Goal: Task Accomplishment & Management: Manage account settings

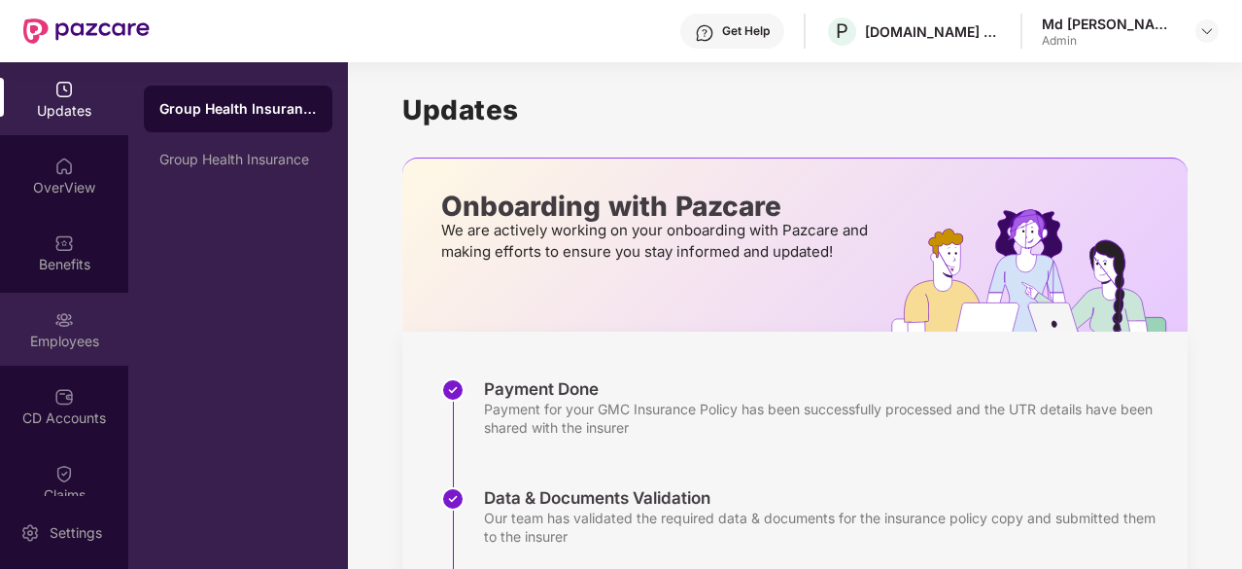
click at [62, 345] on div "Employees" at bounding box center [64, 340] width 128 height 19
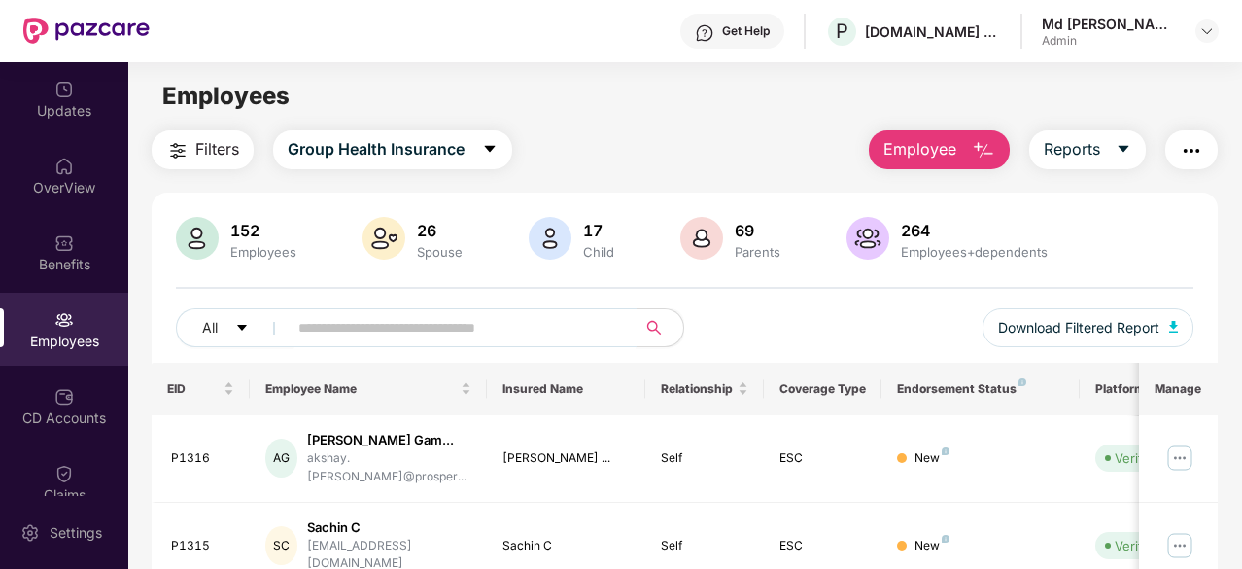
click at [359, 337] on input "text" at bounding box center [454, 327] width 312 height 29
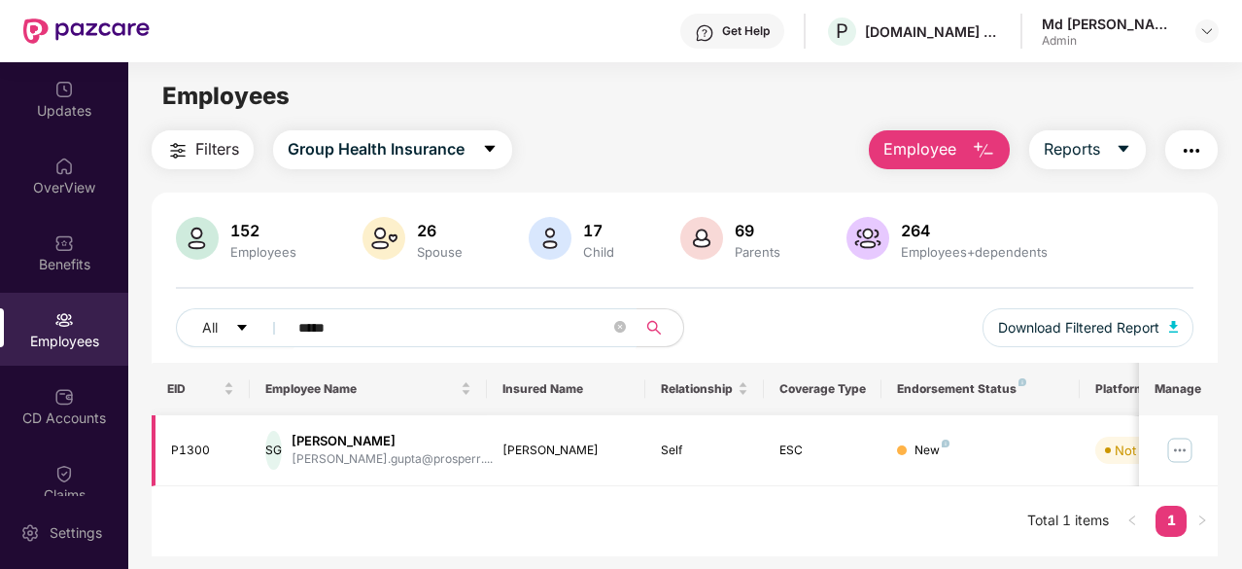
type input "*****"
click at [1178, 448] on img at bounding box center [1179, 449] width 31 height 31
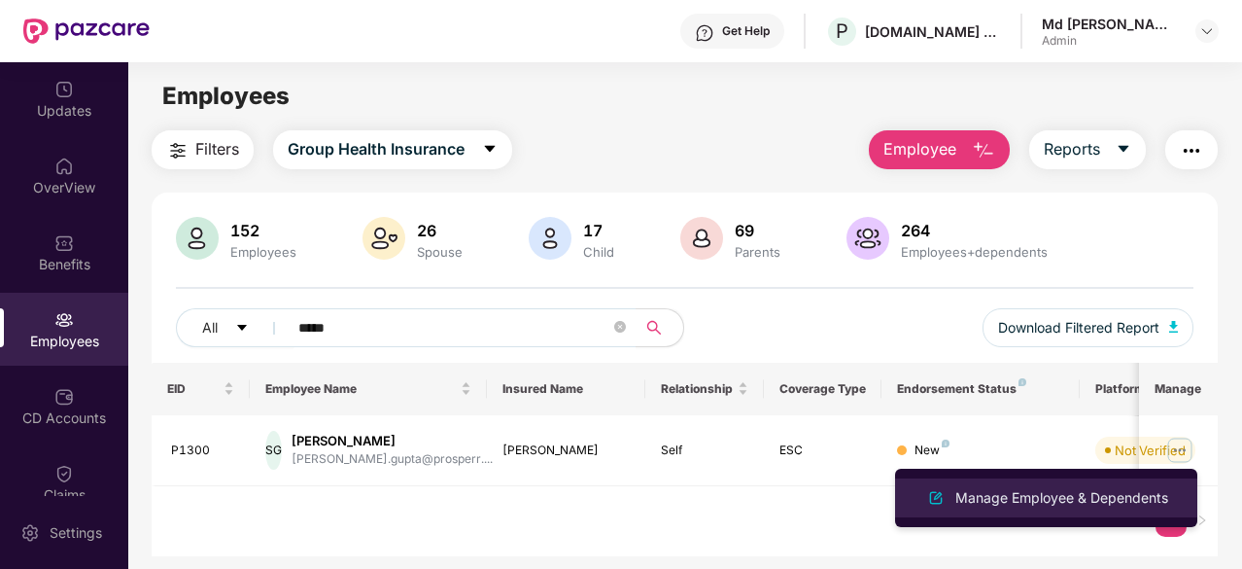
click at [1013, 495] on div "Manage Employee & Dependents" at bounding box center [1061, 497] width 221 height 21
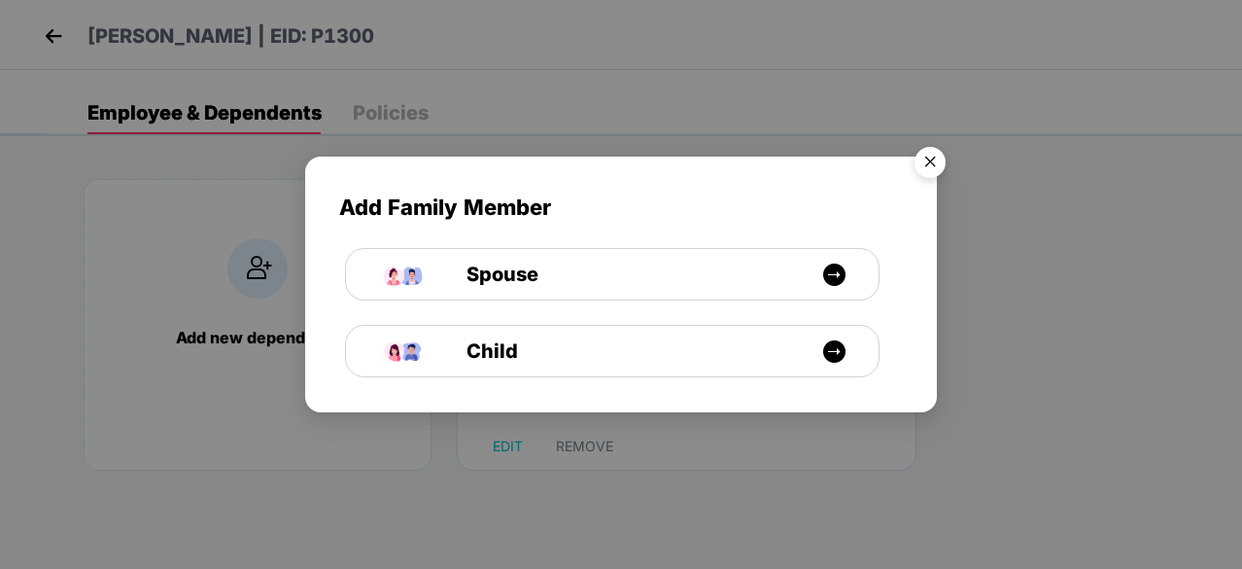
click at [926, 156] on img "Close" at bounding box center [930, 165] width 54 height 54
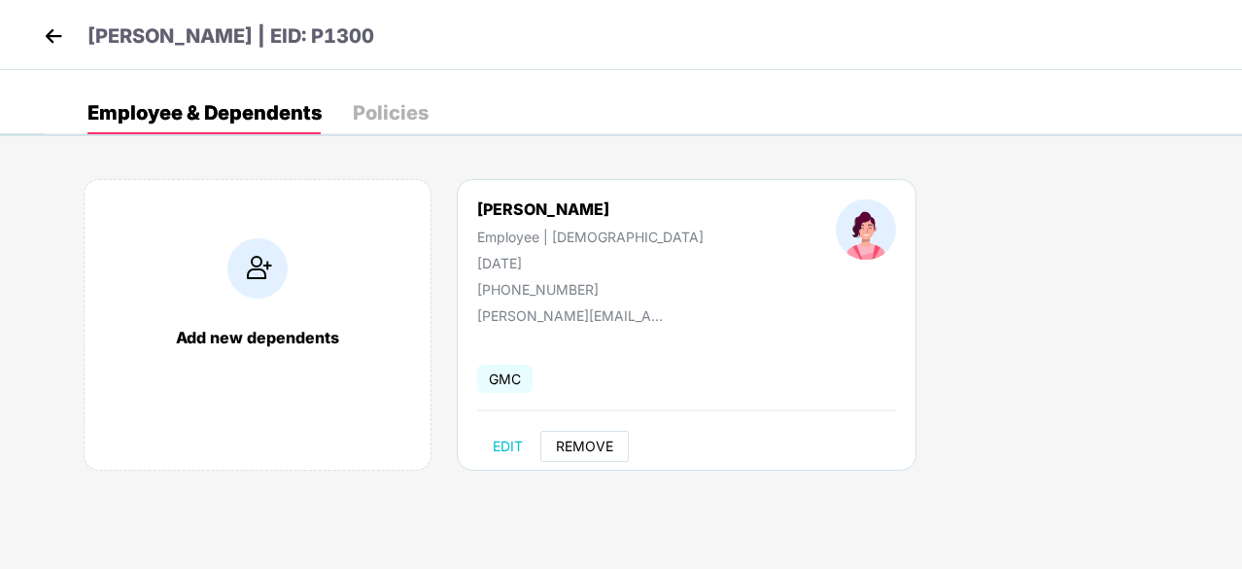
click at [598, 439] on span "REMOVE" at bounding box center [584, 446] width 57 height 16
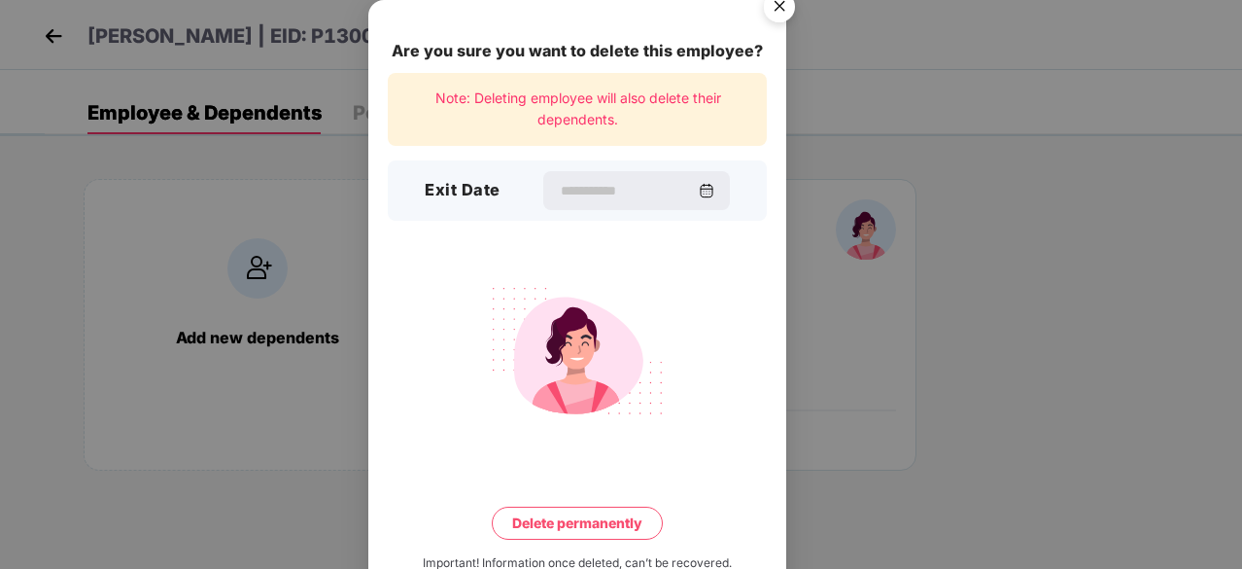
scroll to position [51, 0]
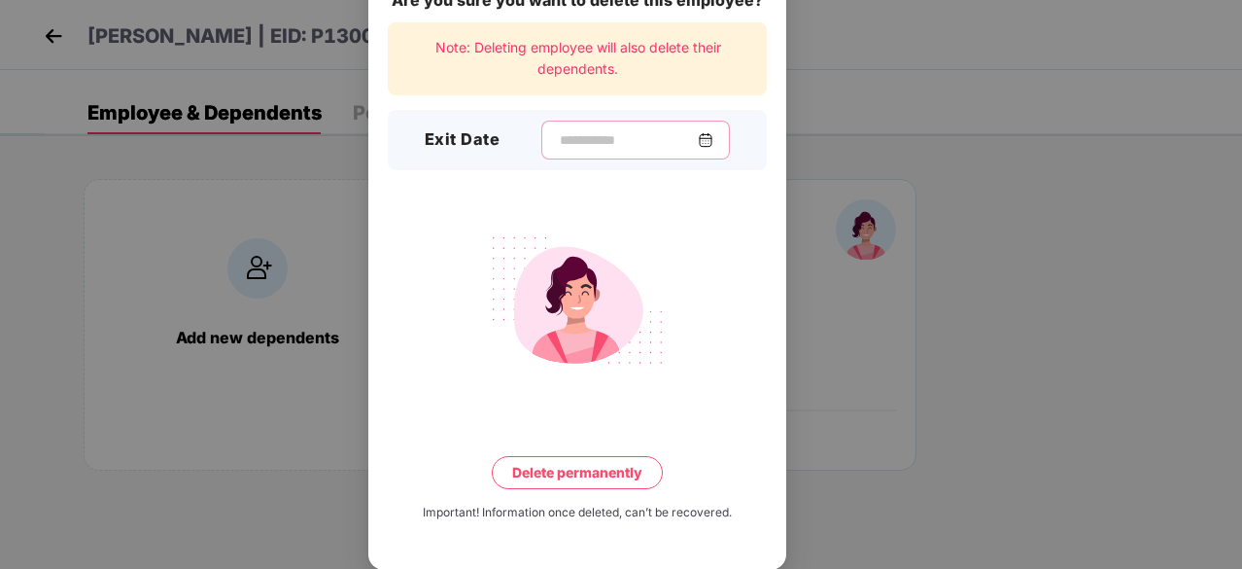
click at [591, 139] on input at bounding box center [628, 140] width 140 height 20
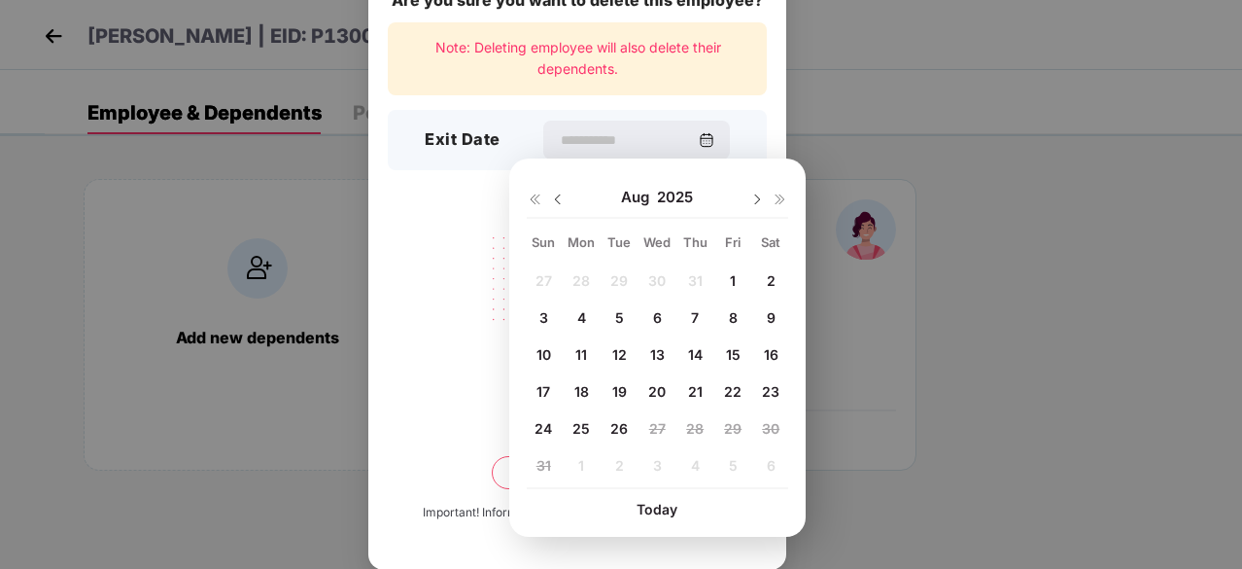
click at [622, 425] on span "26" at bounding box center [618, 428] width 17 height 17
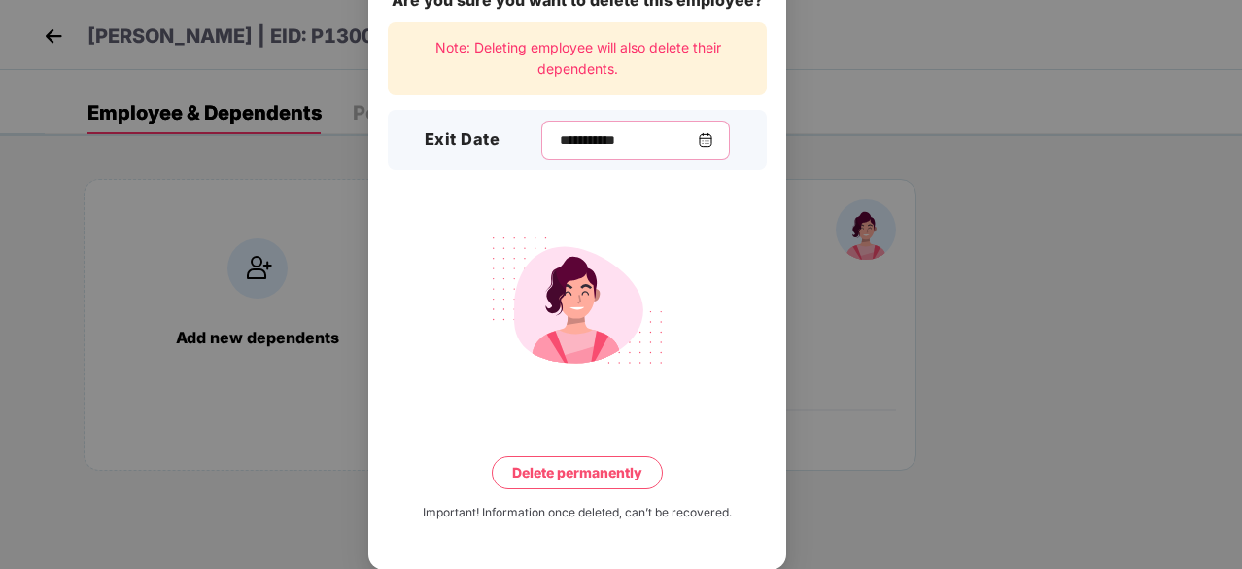
click at [698, 130] on input "**********" at bounding box center [628, 140] width 140 height 20
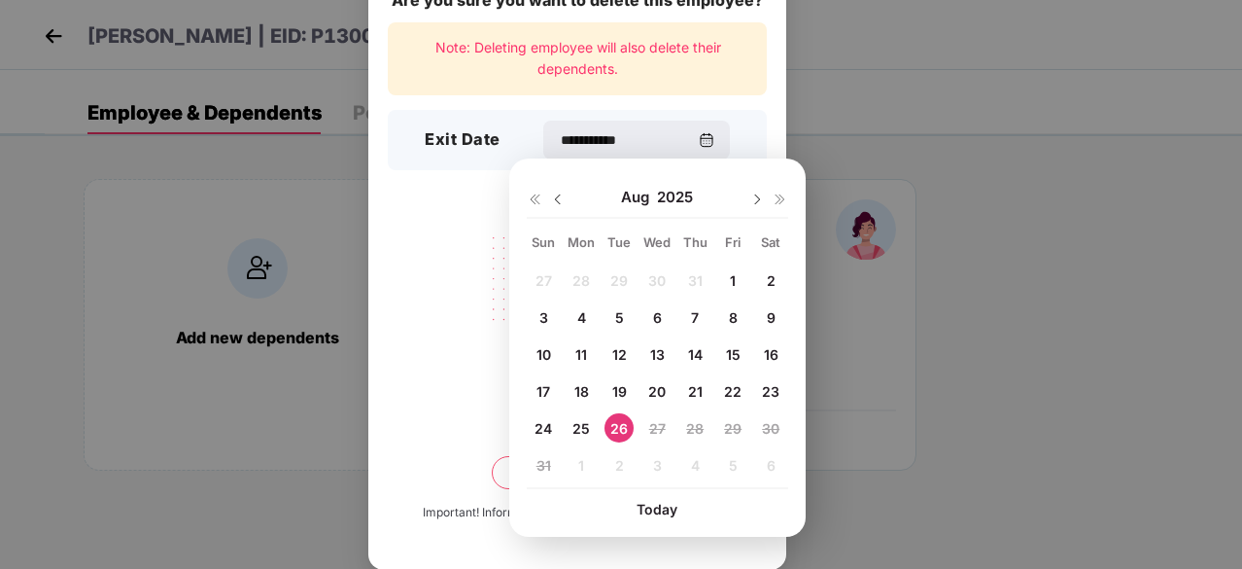
click at [576, 427] on span "25" at bounding box center [580, 428] width 17 height 17
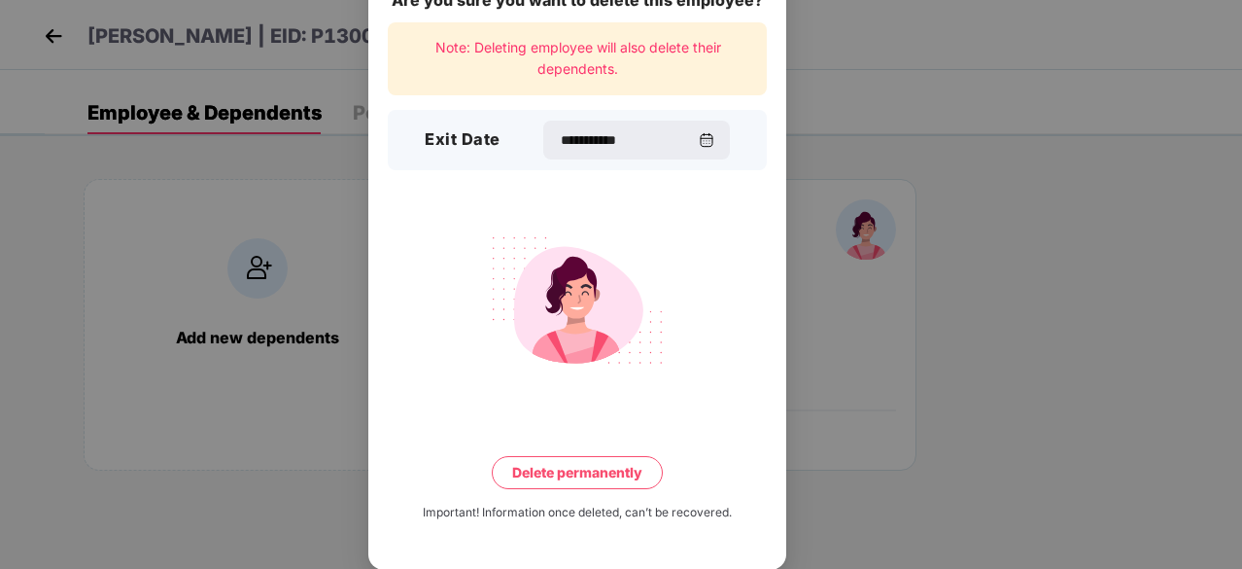
type input "**********"
click at [572, 473] on button "Delete permanently" at bounding box center [577, 472] width 171 height 33
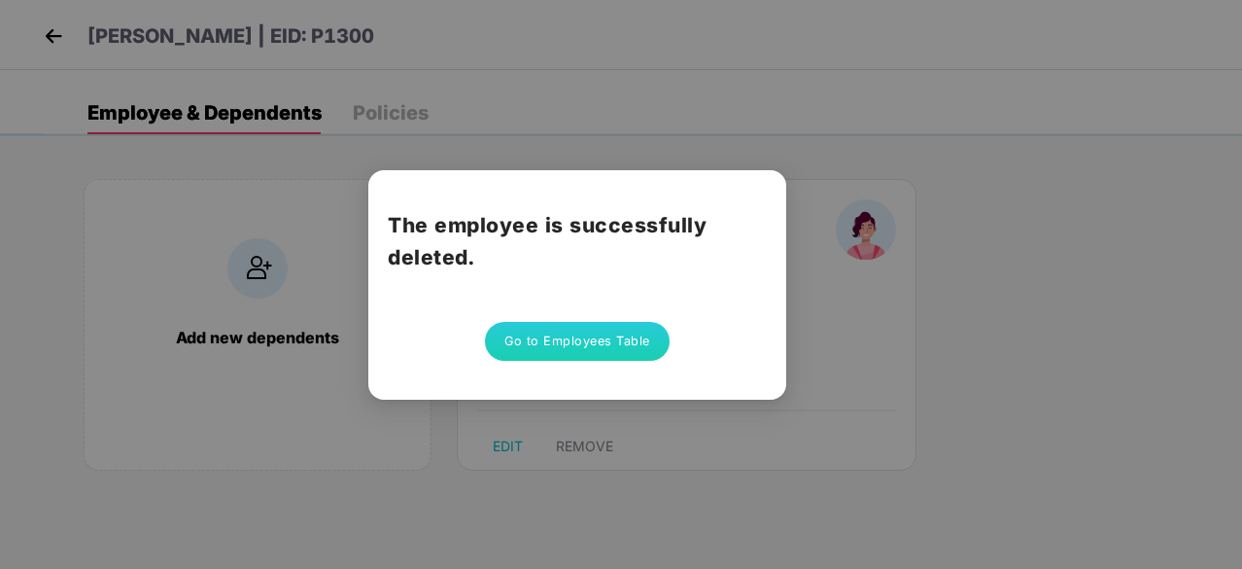
click at [583, 343] on button "Go to Employees Table" at bounding box center [577, 341] width 185 height 39
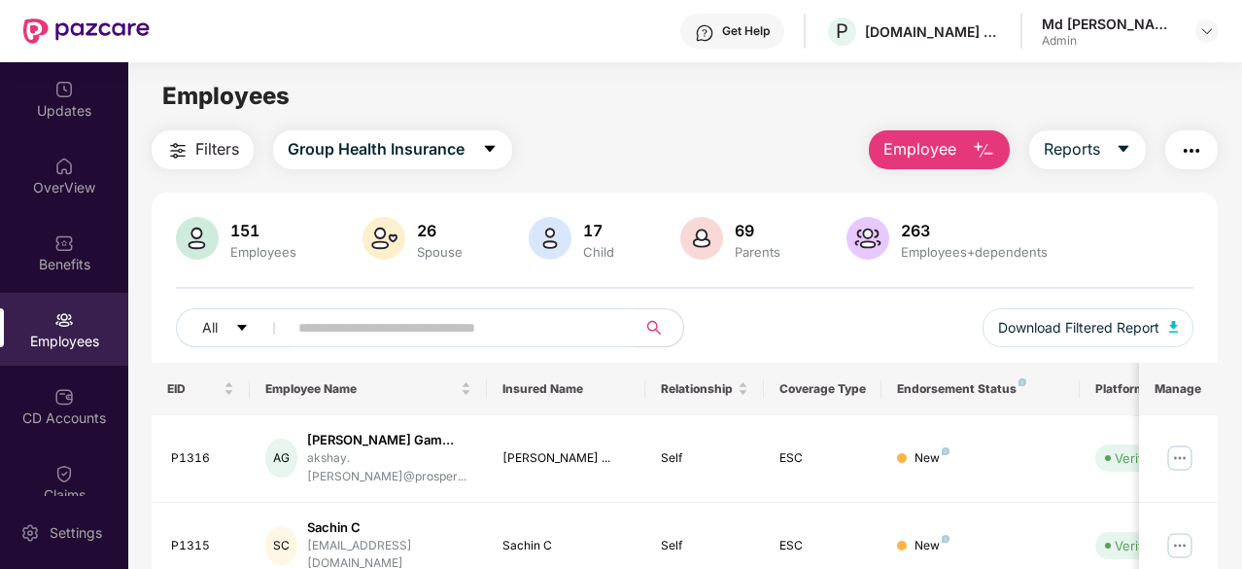
click at [361, 318] on input "text" at bounding box center [454, 327] width 312 height 29
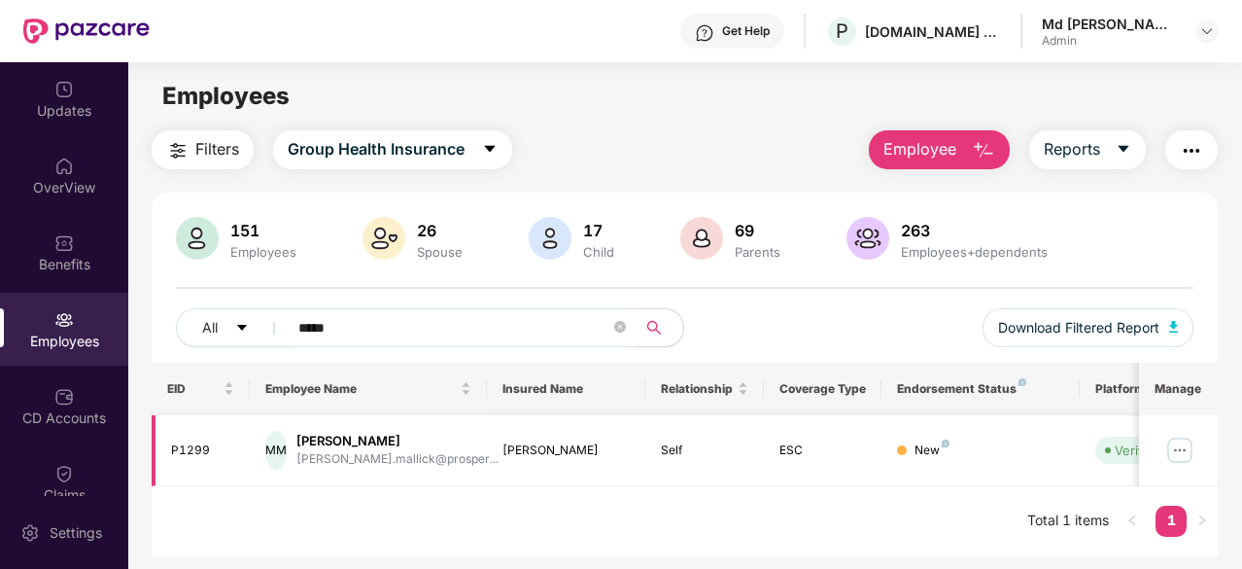
type input "*****"
click at [1183, 443] on img at bounding box center [1179, 449] width 31 height 31
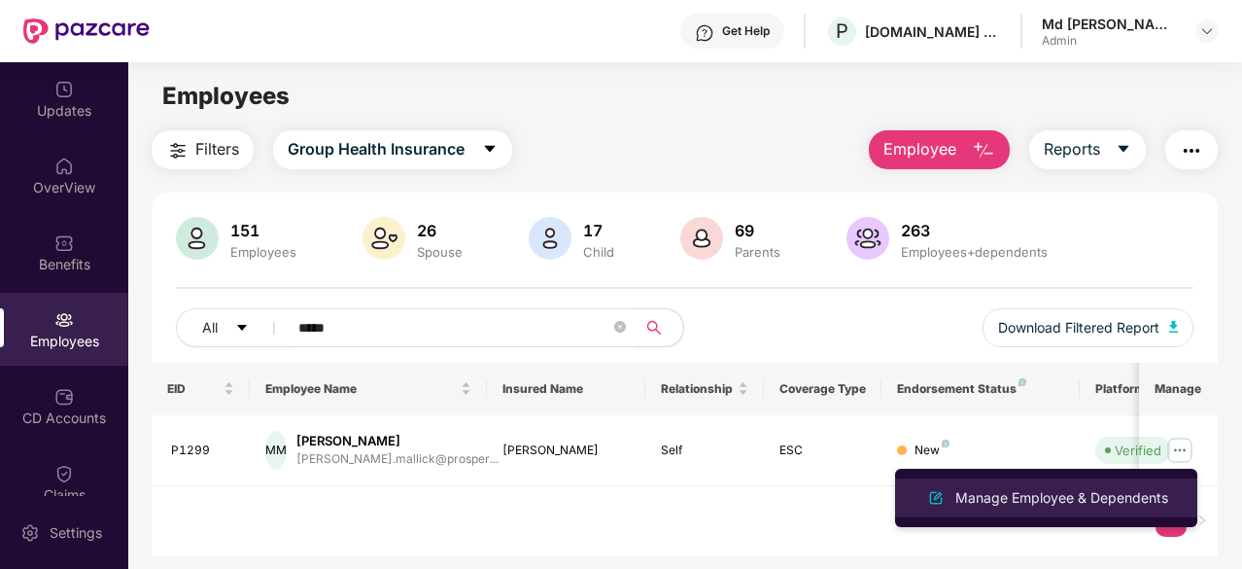
click at [1046, 495] on div "Manage Employee & Dependents" at bounding box center [1061, 497] width 221 height 21
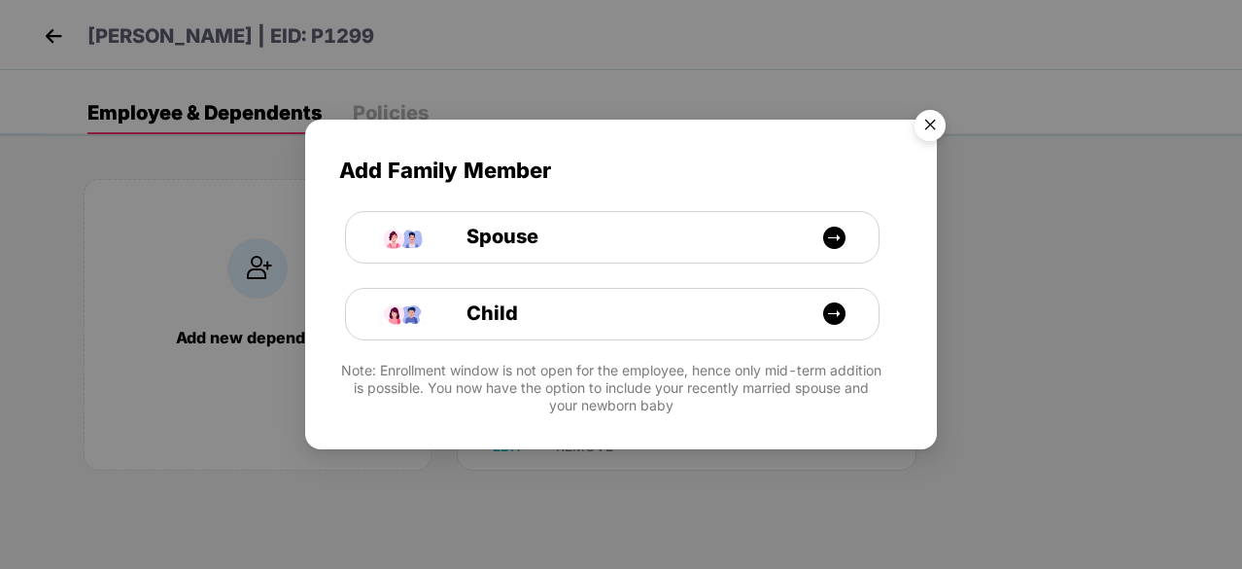
click at [933, 123] on img "Close" at bounding box center [930, 128] width 54 height 54
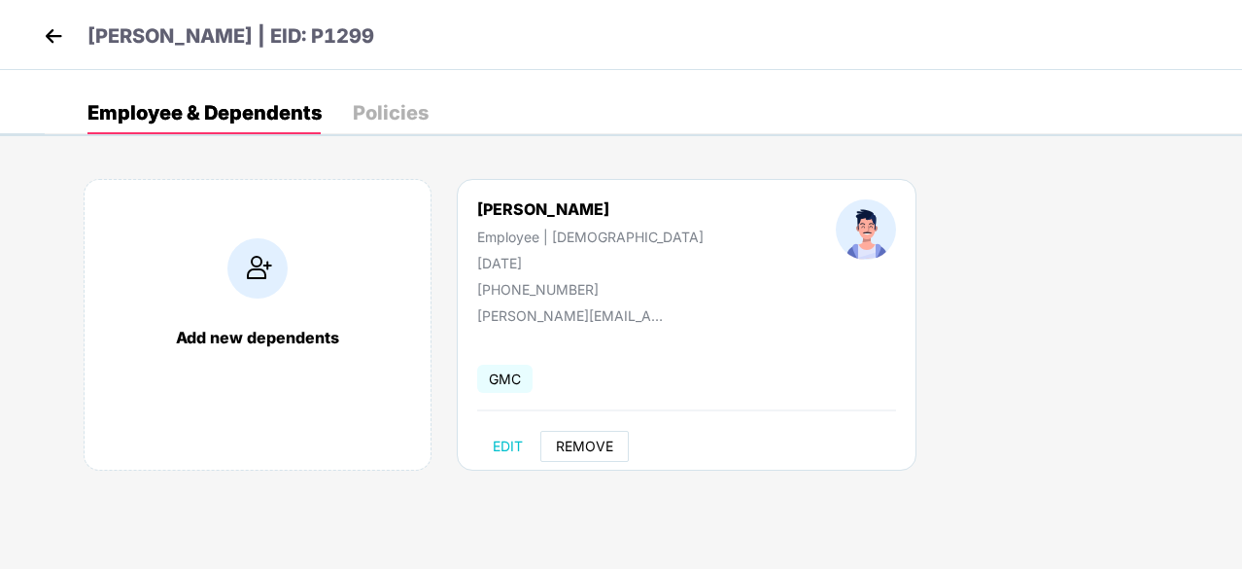
click at [591, 442] on span "REMOVE" at bounding box center [584, 446] width 57 height 16
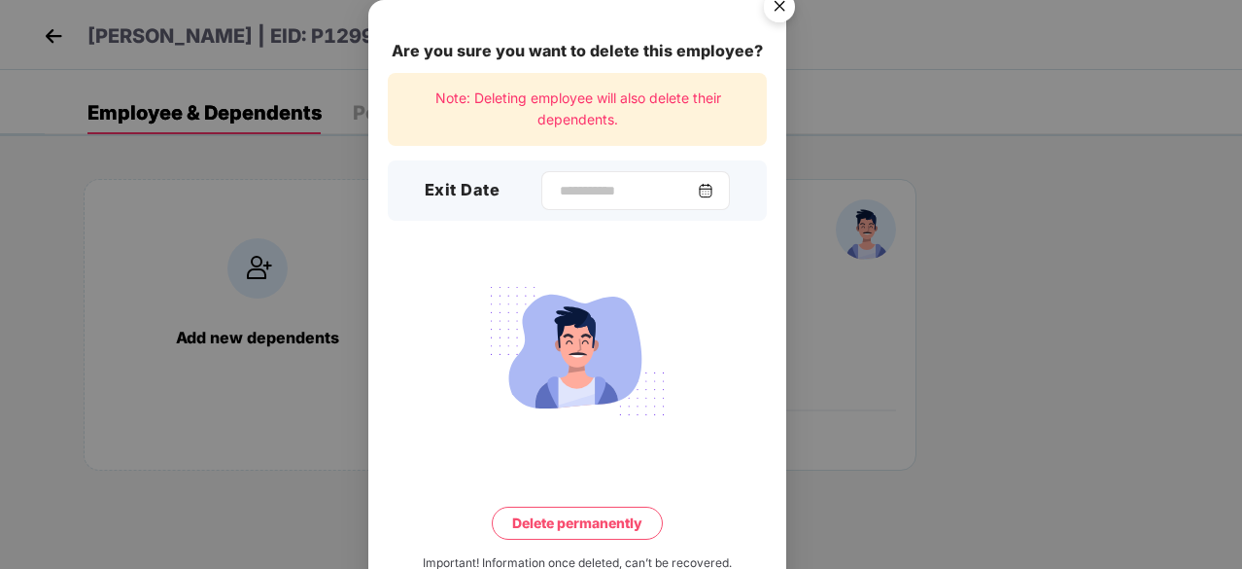
click at [713, 188] on img at bounding box center [706, 191] width 16 height 16
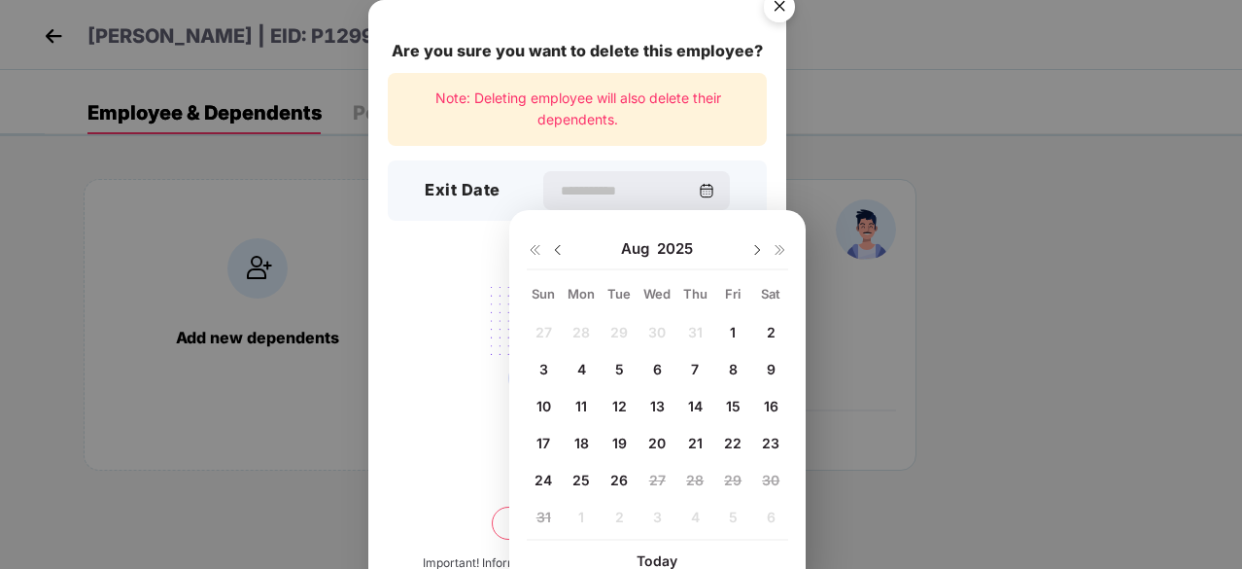
click at [582, 474] on span "25" at bounding box center [580, 479] width 17 height 17
type input "**********"
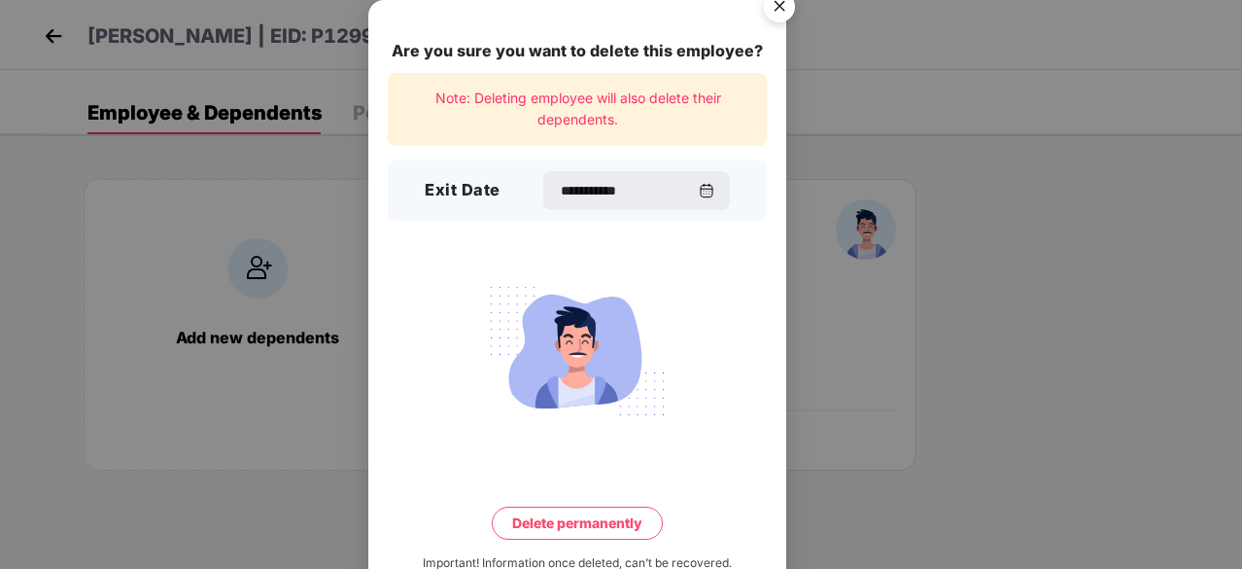
click at [583, 527] on button "Delete permanently" at bounding box center [577, 522] width 171 height 33
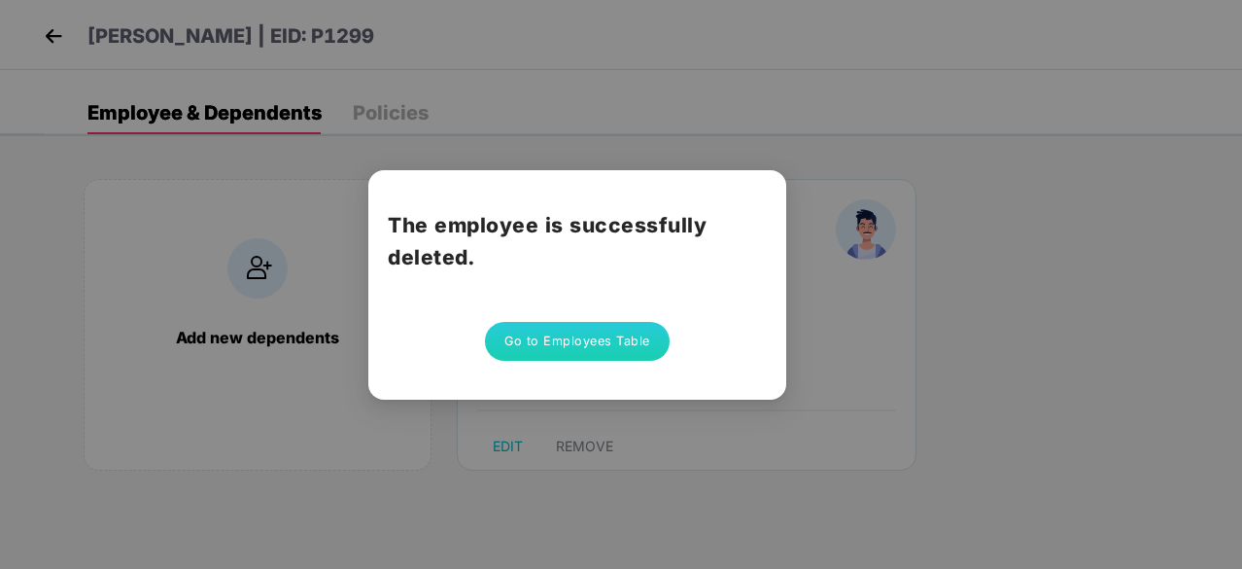
click at [622, 340] on button "Go to Employees Table" at bounding box center [577, 341] width 185 height 39
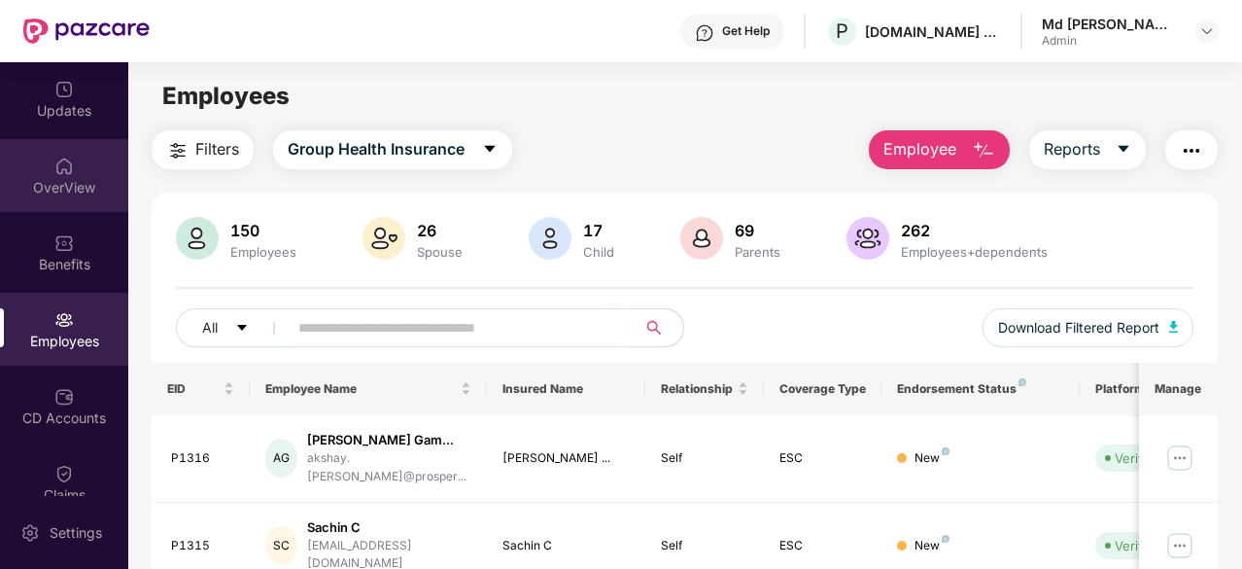
click at [86, 179] on div "OverView" at bounding box center [64, 187] width 128 height 19
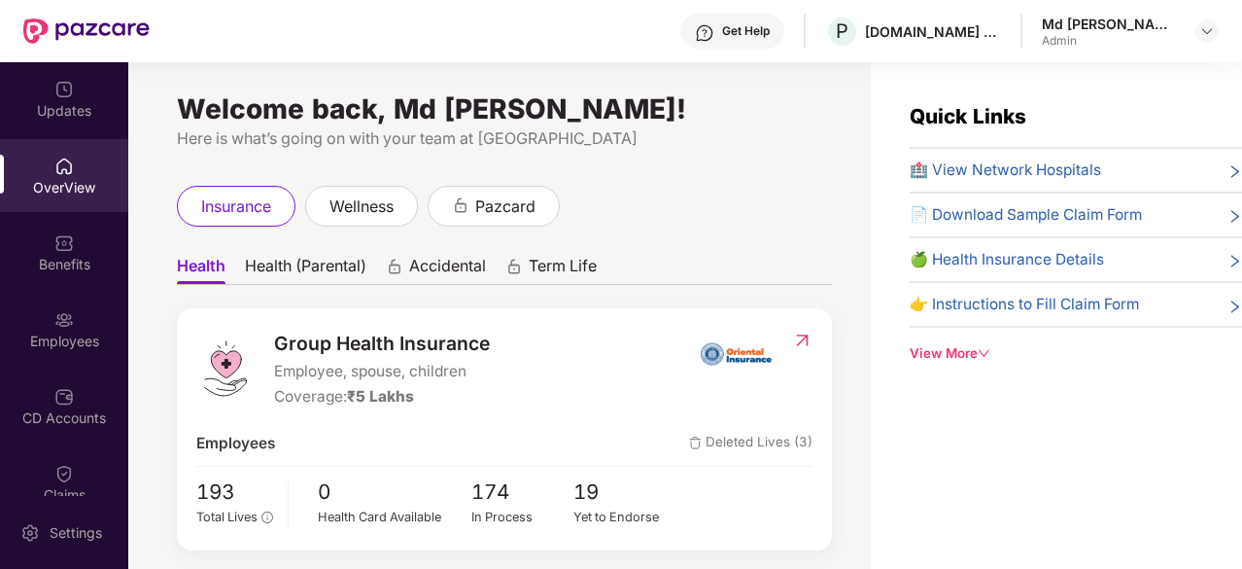
scroll to position [222, 0]
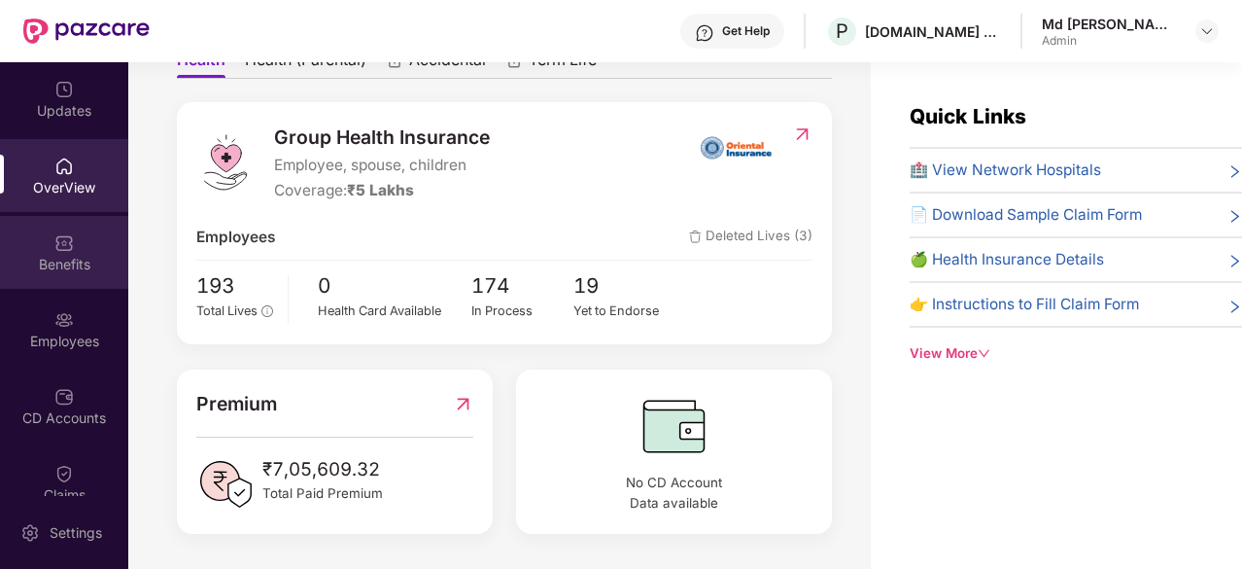
click at [45, 267] on div "Benefits" at bounding box center [64, 264] width 128 height 19
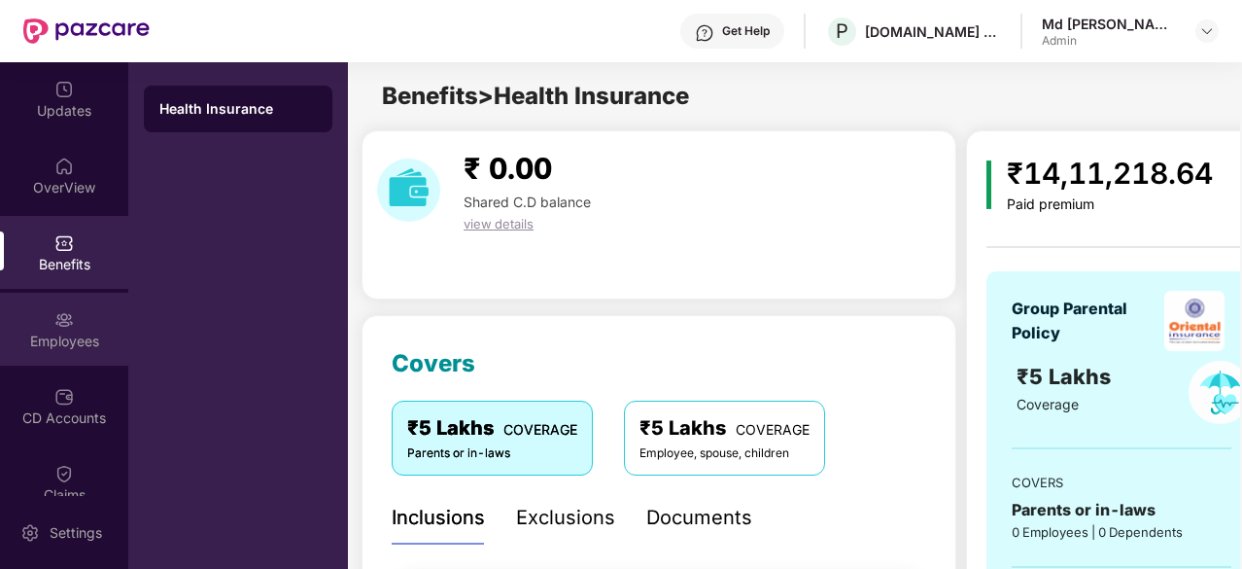
click at [58, 336] on div "Employees" at bounding box center [64, 340] width 128 height 19
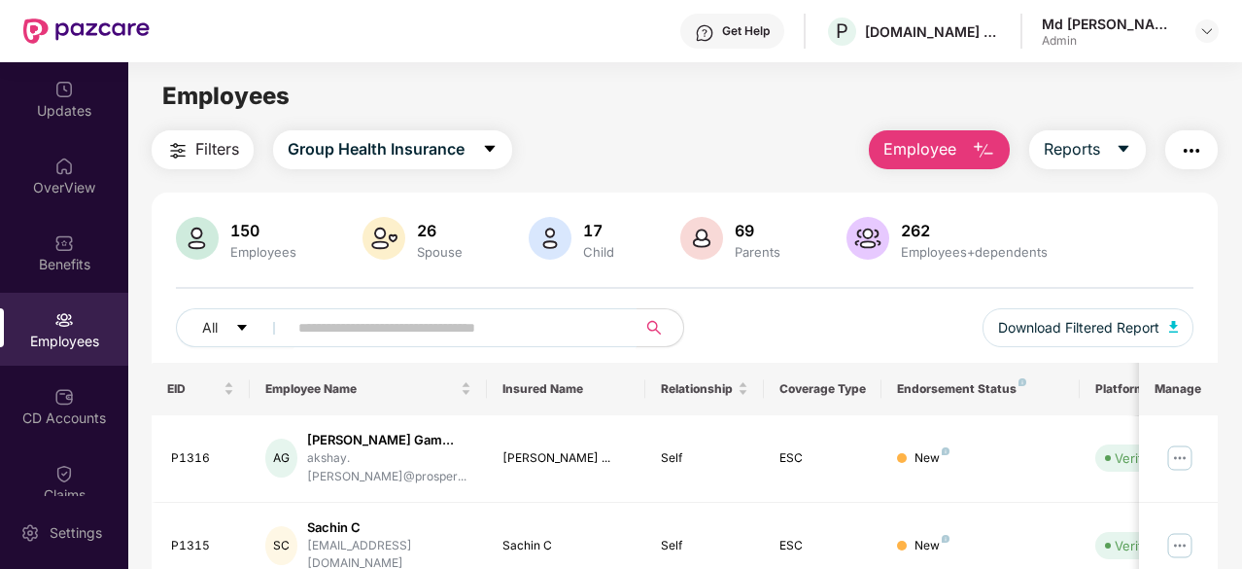
click at [376, 324] on input "text" at bounding box center [454, 327] width 312 height 29
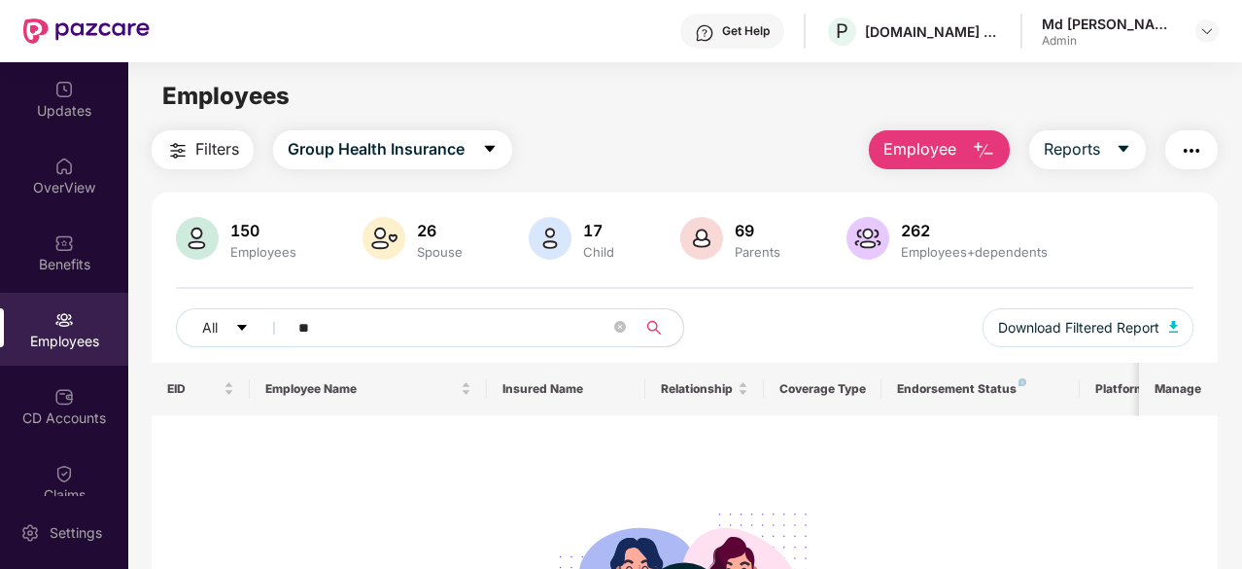
type input "*"
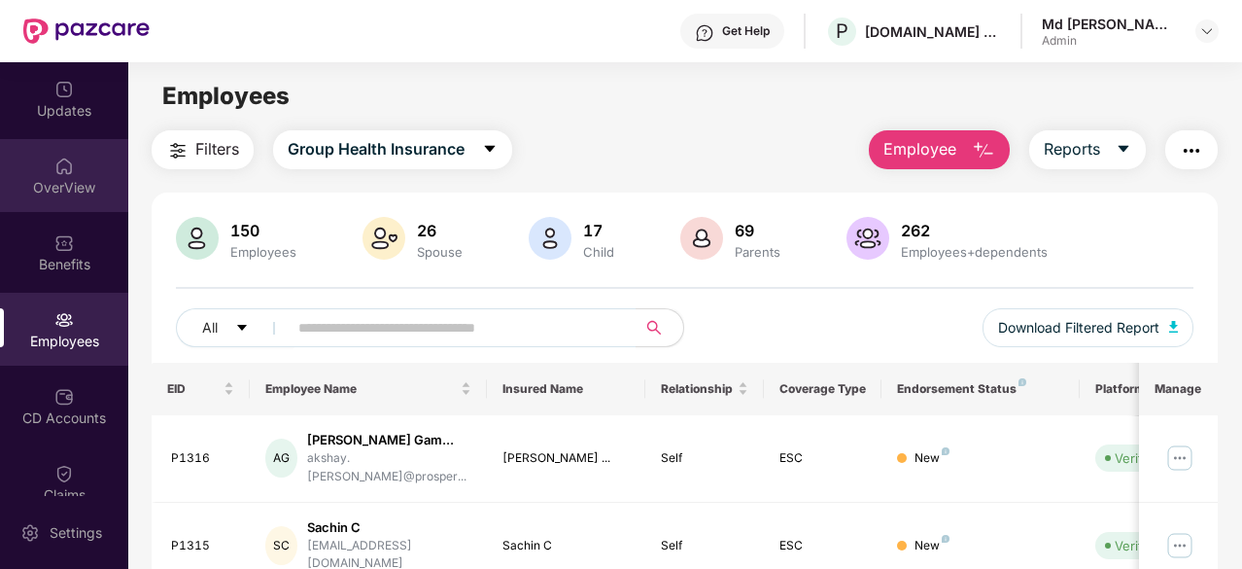
click at [81, 185] on div "OverView" at bounding box center [64, 187] width 128 height 19
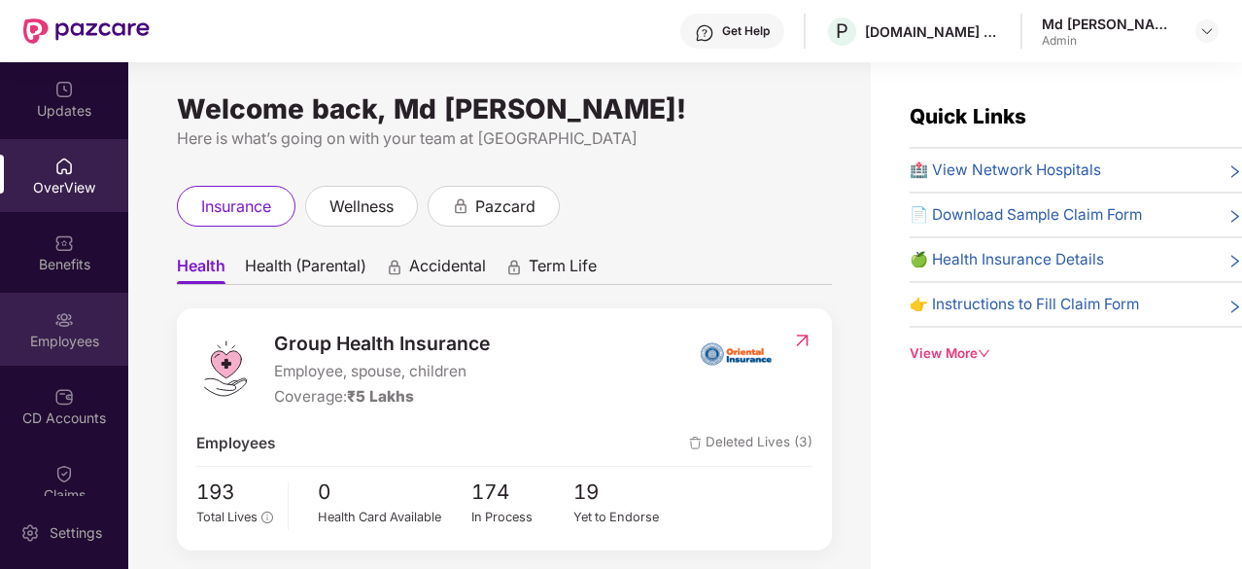
click at [79, 346] on div "Employees" at bounding box center [64, 340] width 128 height 19
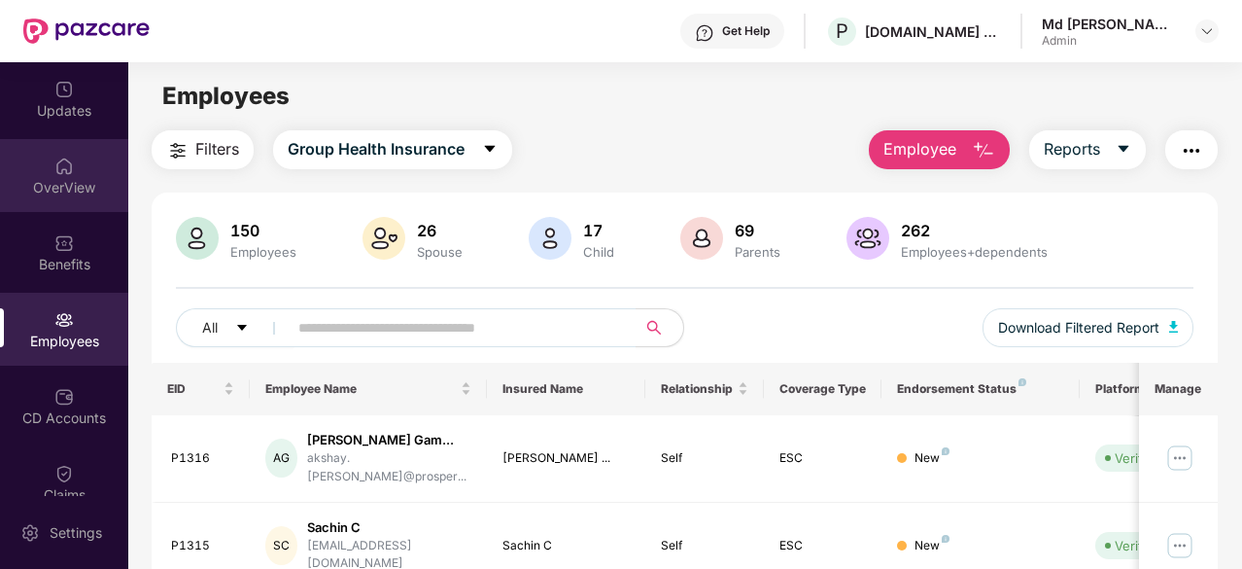
click at [61, 199] on div "OverView" at bounding box center [64, 175] width 128 height 73
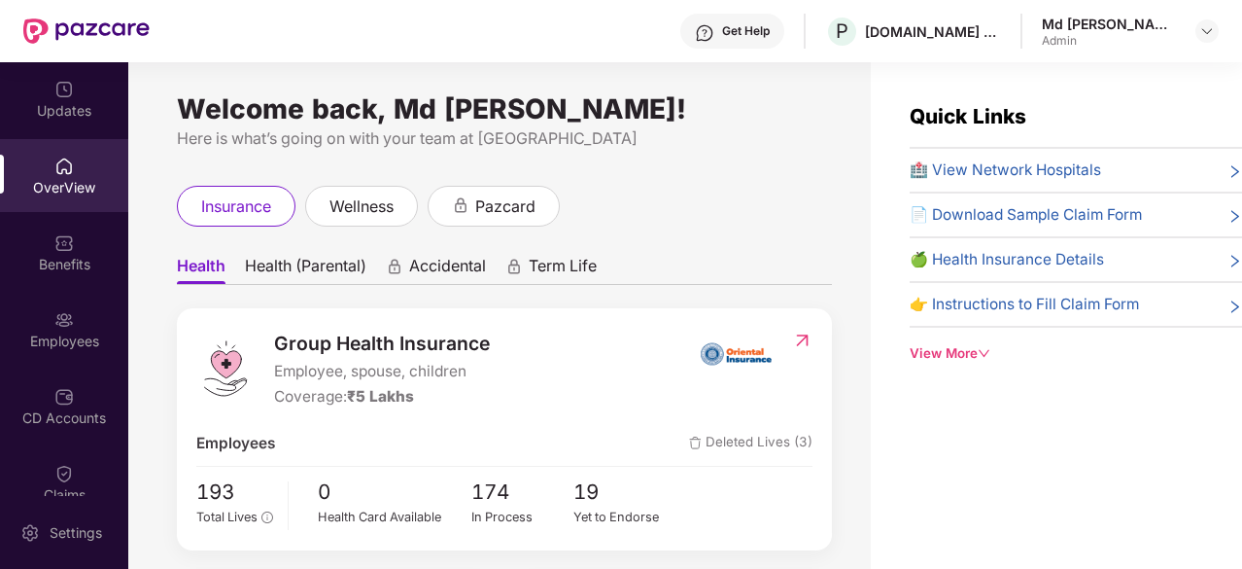
click at [295, 258] on span "Health (Parental)" at bounding box center [305, 270] width 121 height 28
